Goal: Task Accomplishment & Management: Use online tool/utility

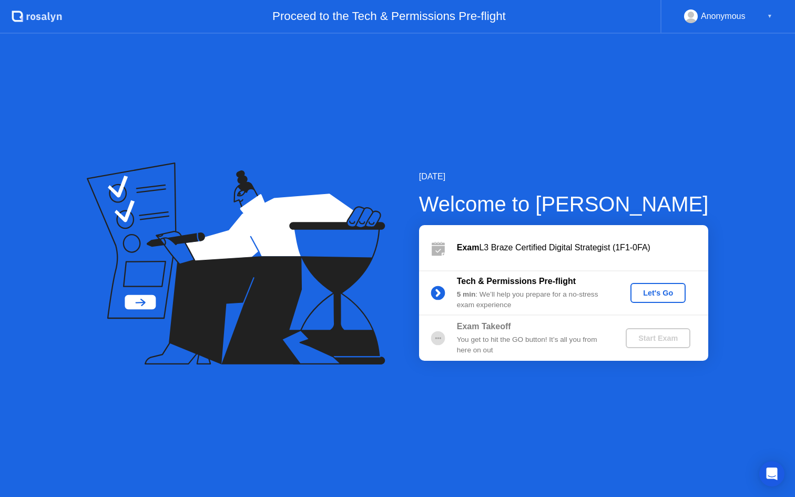
click at [668, 296] on div "Let's Go" at bounding box center [658, 293] width 47 height 8
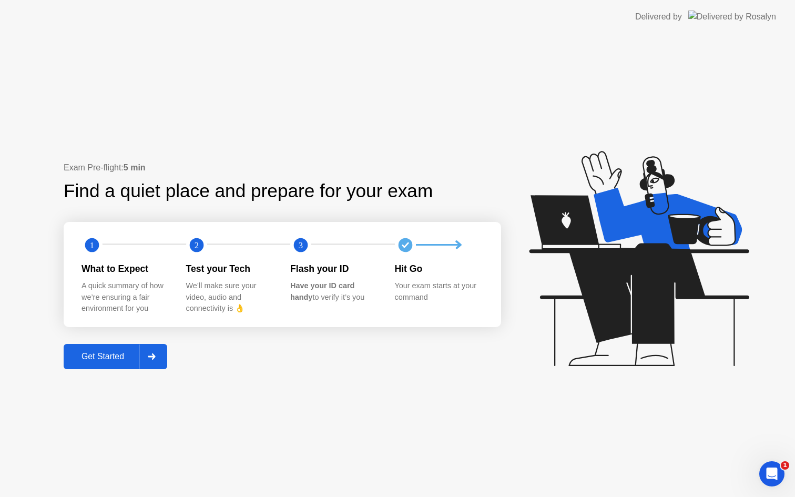
click at [111, 361] on div "Get Started" at bounding box center [103, 356] width 72 height 9
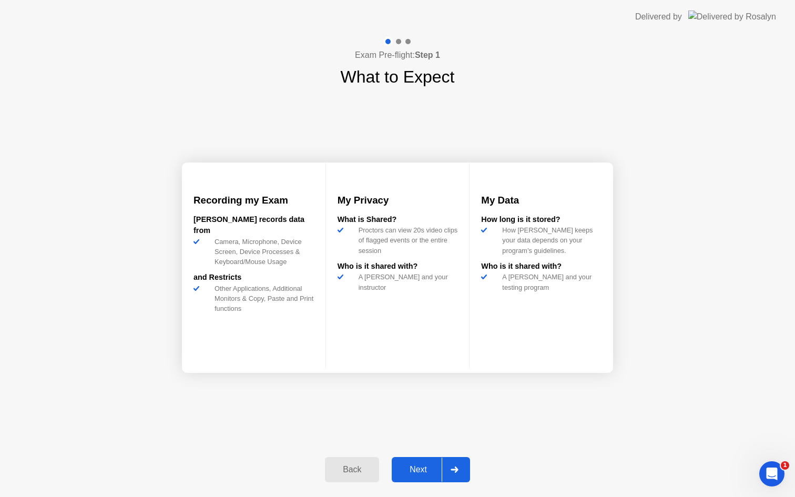
click at [418, 465] on div "Next" at bounding box center [418, 469] width 47 height 9
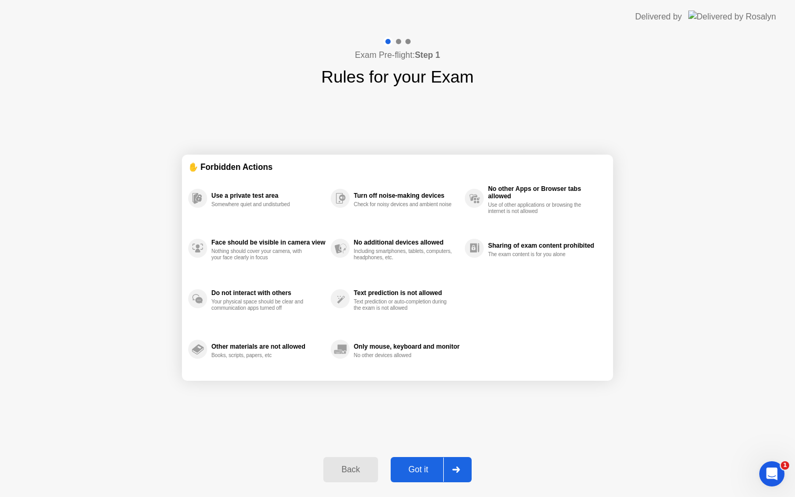
click at [425, 465] on div "Got it" at bounding box center [418, 469] width 49 height 9
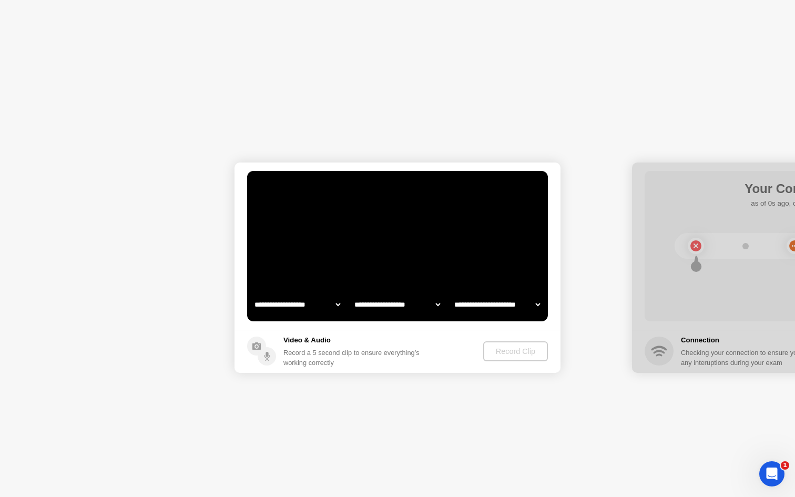
select select "**********"
select select "*******"
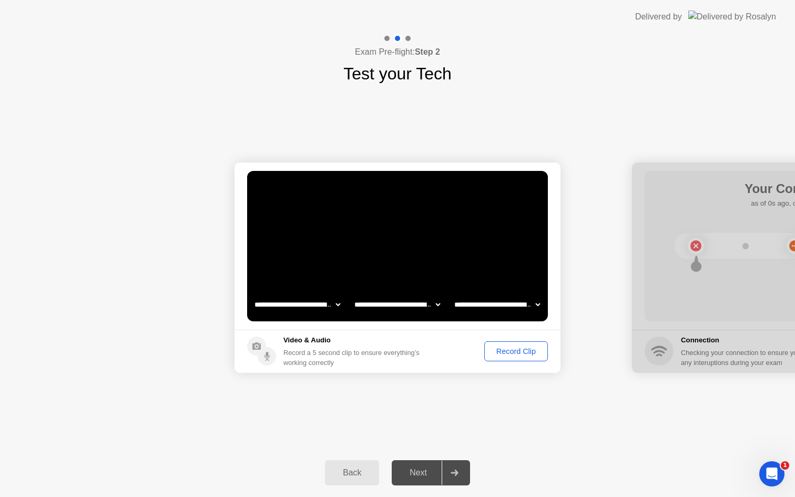
click at [504, 355] on div "Record Clip" at bounding box center [516, 351] width 56 height 8
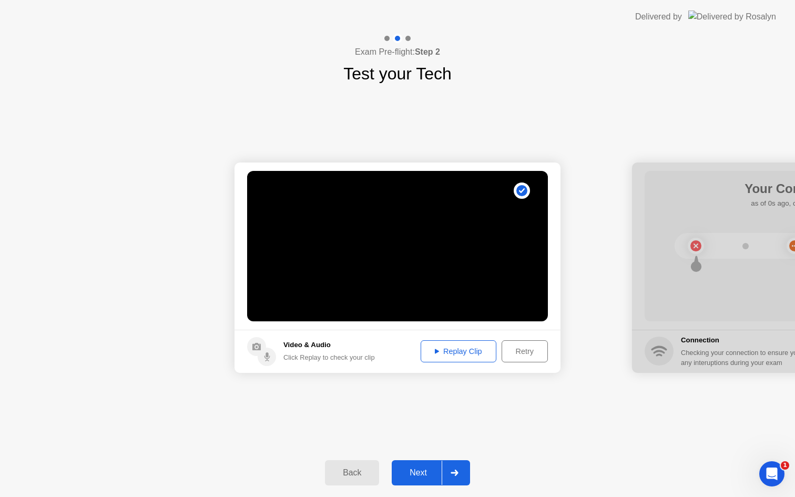
click at [418, 473] on div "Next" at bounding box center [418, 472] width 47 height 9
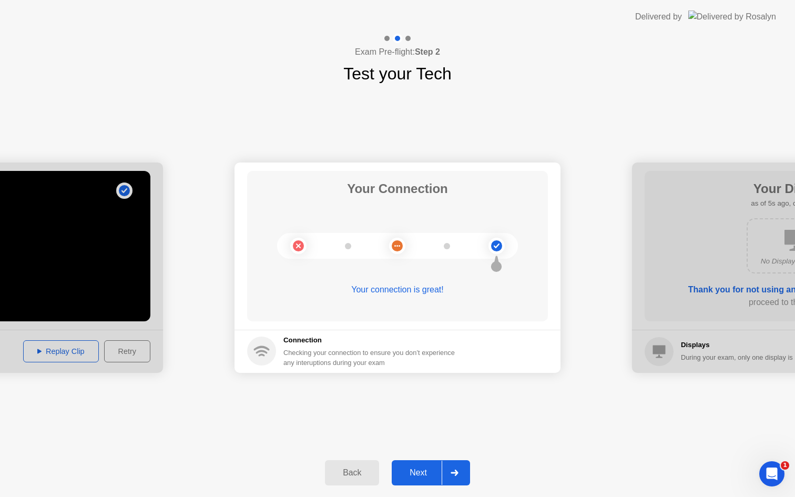
click at [418, 469] on div "Next" at bounding box center [418, 472] width 47 height 9
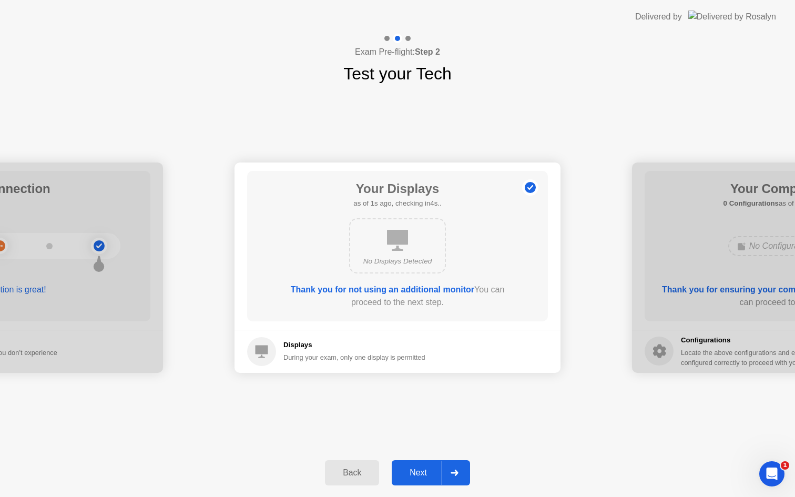
click at [429, 475] on div "Next" at bounding box center [418, 472] width 47 height 9
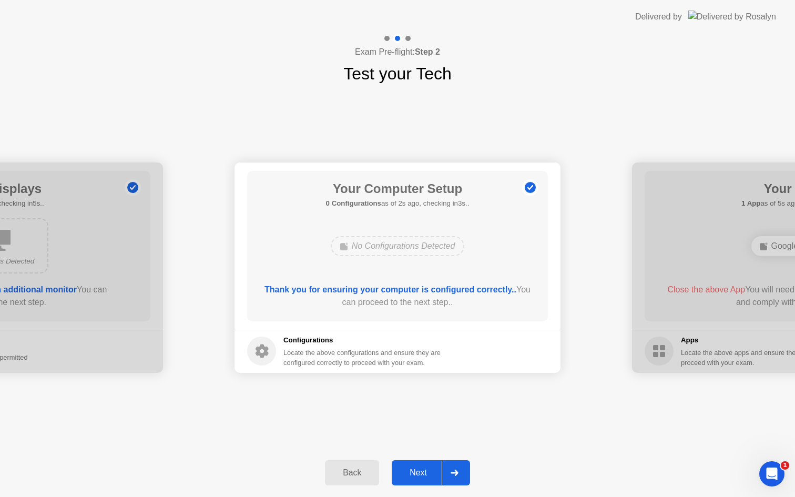
click at [423, 473] on div "Next" at bounding box center [418, 472] width 47 height 9
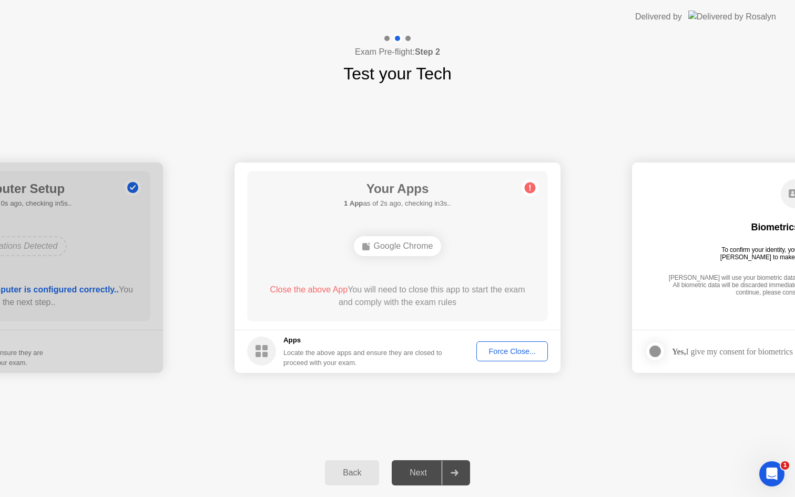
click at [509, 351] on div "Force Close..." at bounding box center [512, 351] width 64 height 8
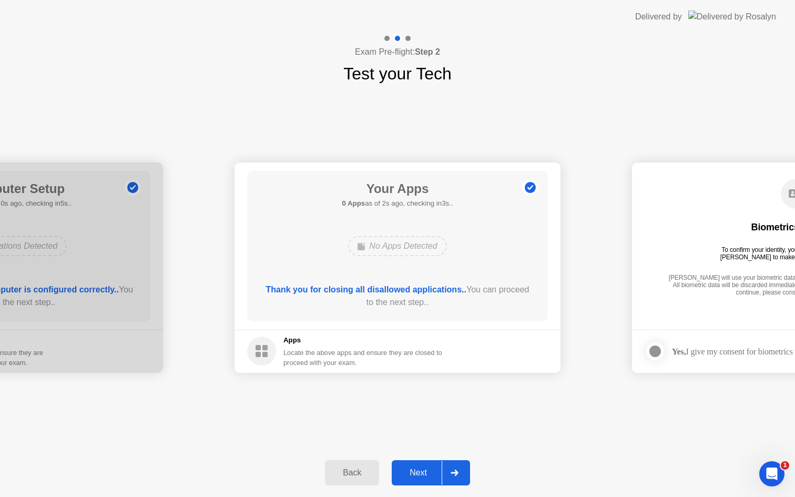
click at [429, 473] on div "Next" at bounding box center [418, 472] width 47 height 9
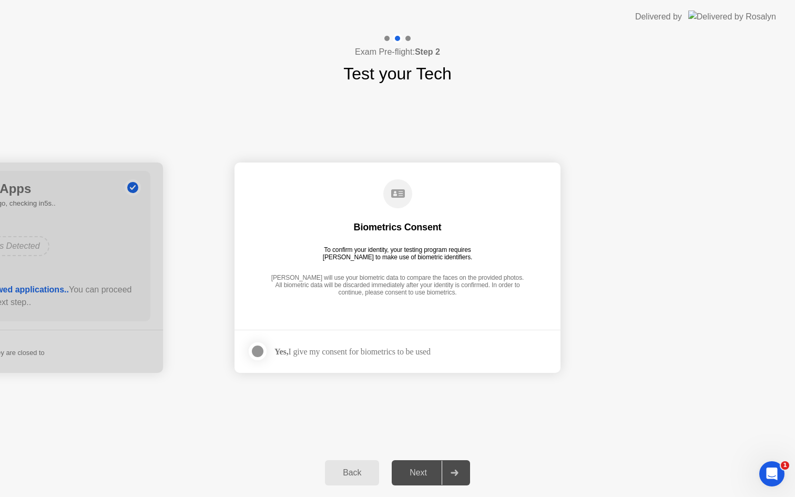
click at [255, 352] on div at bounding box center [257, 351] width 13 height 13
click at [418, 471] on div "Next" at bounding box center [418, 472] width 47 height 9
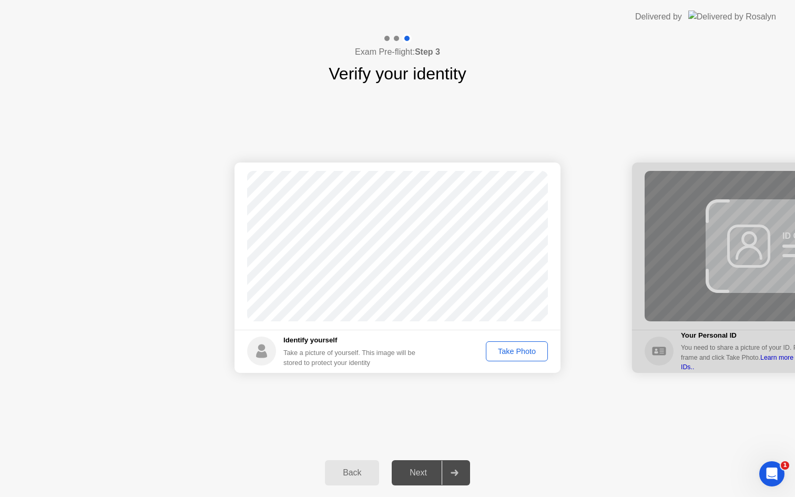
click at [517, 355] on div "Take Photo" at bounding box center [516, 351] width 55 height 8
click at [424, 469] on div "Next" at bounding box center [418, 472] width 47 height 9
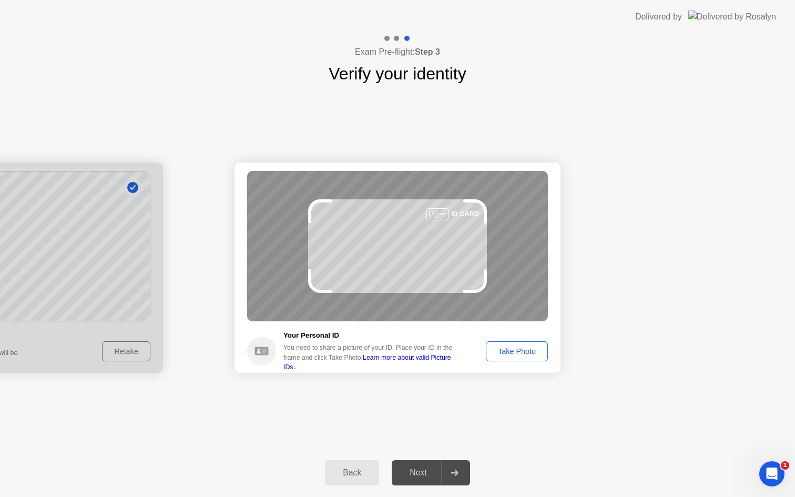
click at [531, 355] on div "Take Photo" at bounding box center [516, 351] width 55 height 8
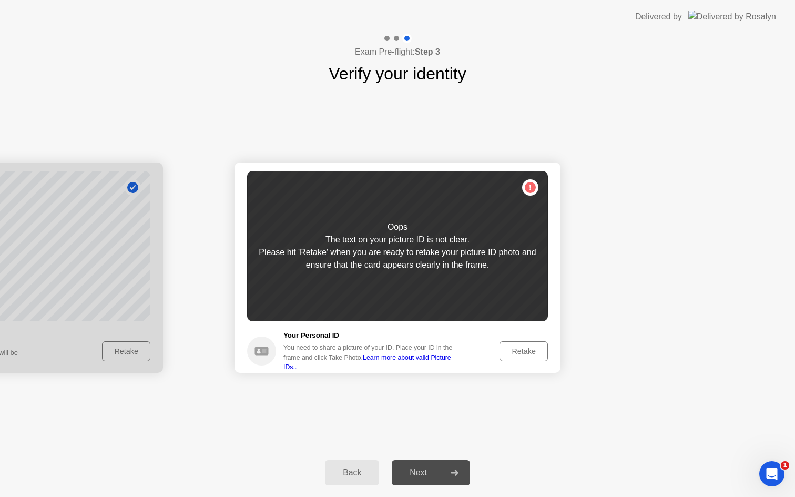
click at [409, 283] on div "Oops The text on your picture ID is not clear. Please hit 'Retake' when you are…" at bounding box center [397, 246] width 301 height 150
click at [520, 352] on div "Retake" at bounding box center [523, 351] width 41 height 8
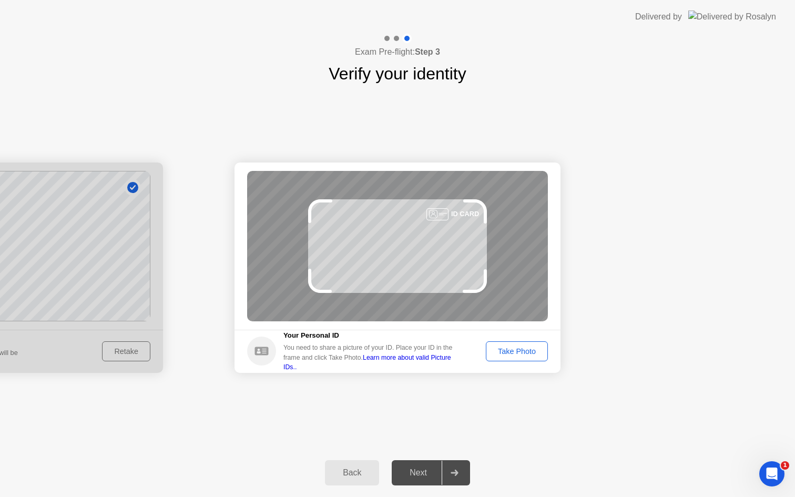
click at [527, 354] on div "Take Photo" at bounding box center [516, 351] width 55 height 8
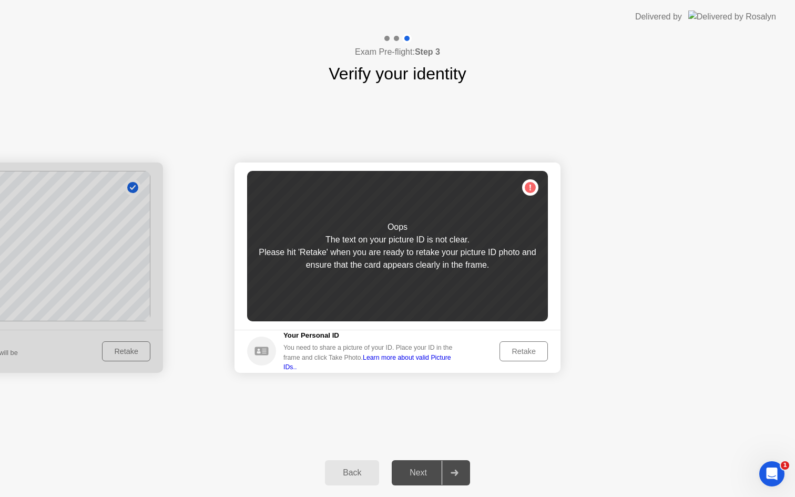
click at [519, 352] on div "Retake" at bounding box center [523, 351] width 41 height 8
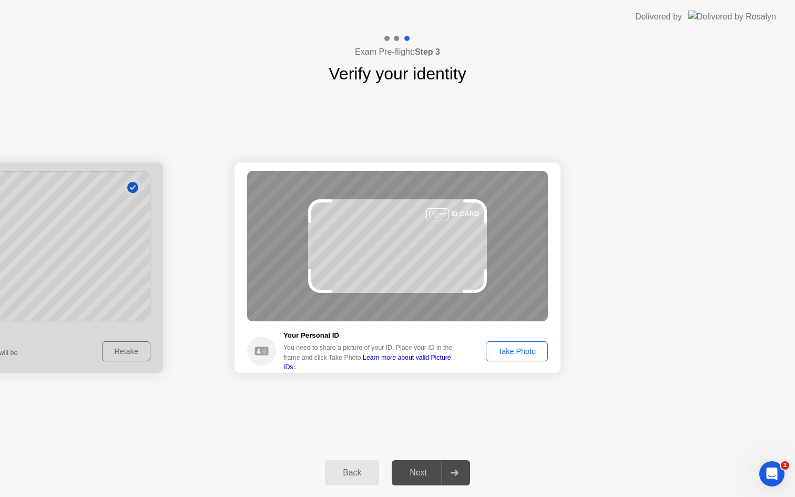
click at [519, 352] on div "Take Photo" at bounding box center [516, 351] width 55 height 8
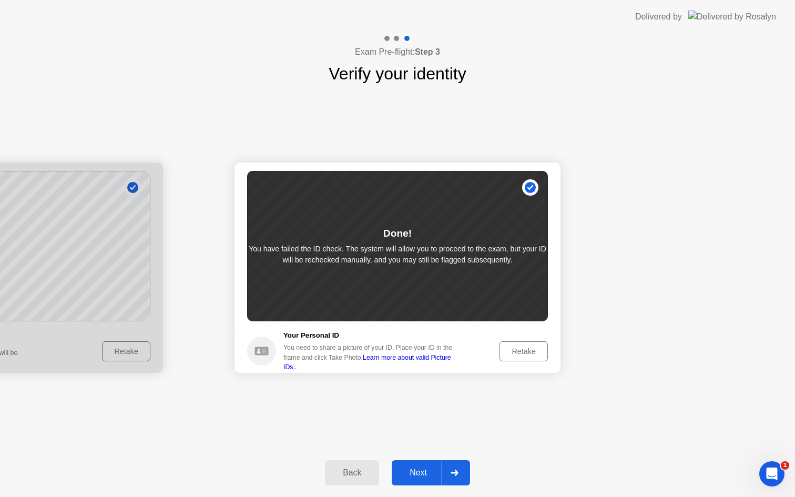
click at [414, 474] on div "Next" at bounding box center [418, 472] width 47 height 9
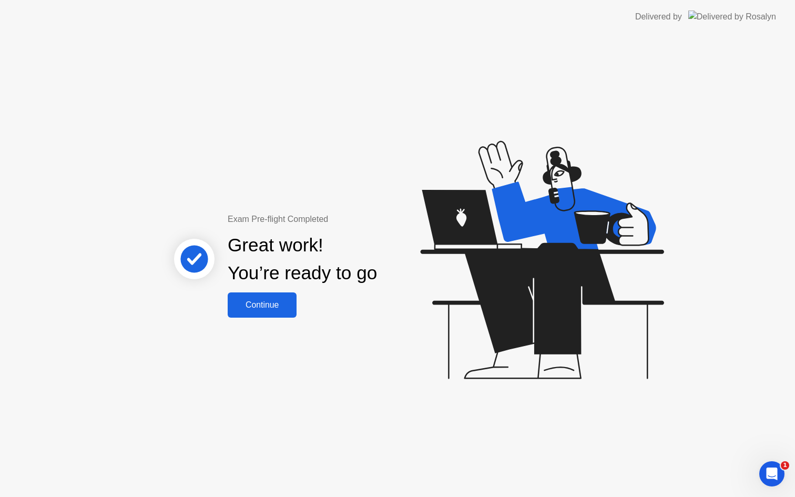
click at [261, 309] on div "Continue" at bounding box center [262, 304] width 63 height 9
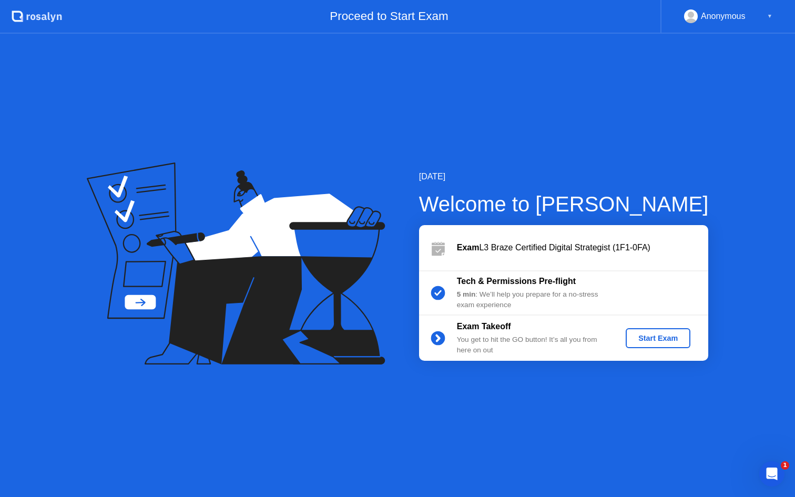
click at [662, 344] on button "Start Exam" at bounding box center [658, 338] width 65 height 20
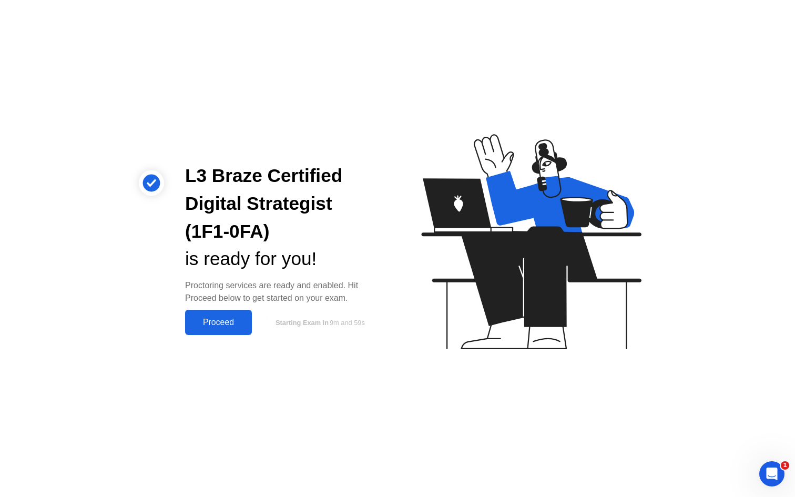
click at [229, 330] on button "Proceed" at bounding box center [218, 322] width 67 height 25
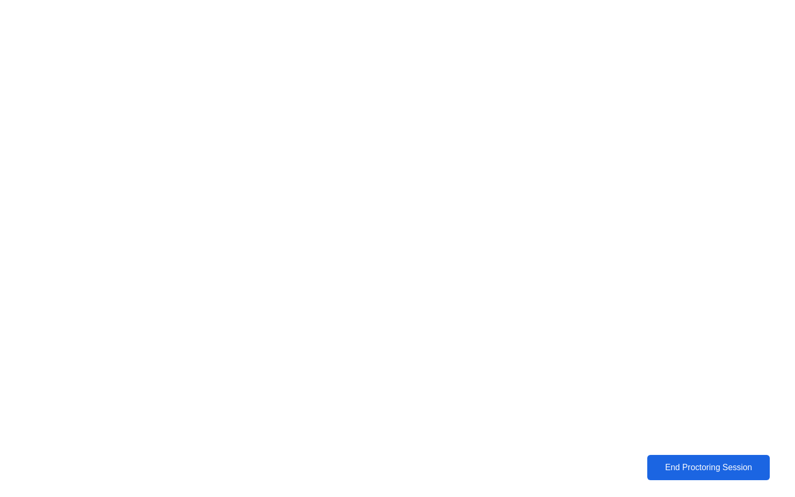
click at [680, 463] on div "End Proctoring Session" at bounding box center [708, 467] width 117 height 9
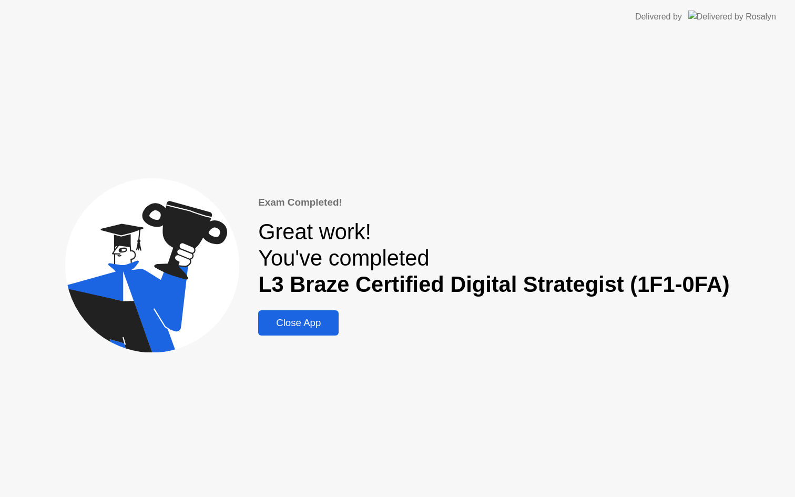
click at [328, 323] on div "Close App" at bounding box center [298, 323] width 74 height 12
